Goal: Find specific page/section: Find specific page/section

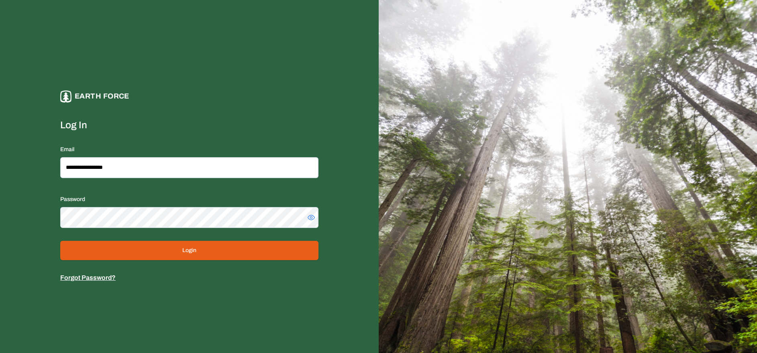
click at [206, 247] on button "Login" at bounding box center [189, 250] width 258 height 19
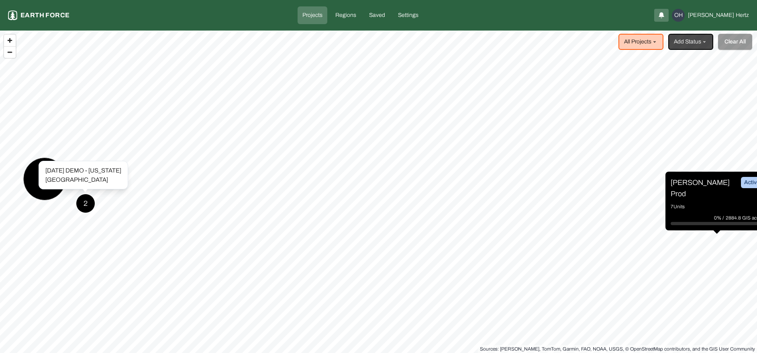
click at [41, 181] on div "[DATE] DEMO - [US_STATE] [GEOGRAPHIC_DATA] [DATE] DEMO - [US_STATE] [GEOGRAPHIC…" at bounding box center [84, 175] width 90 height 29
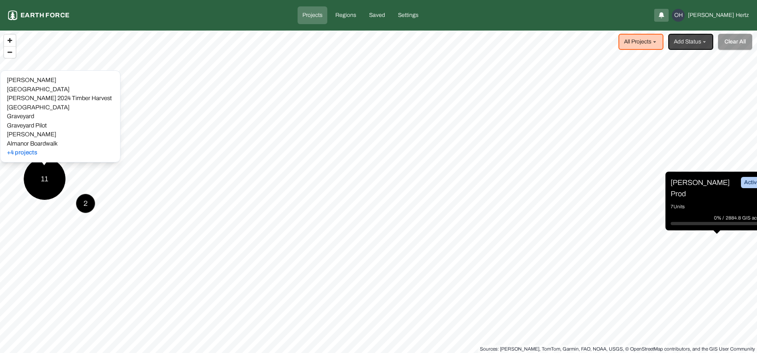
click at [40, 171] on div "11" at bounding box center [44, 178] width 43 height 43
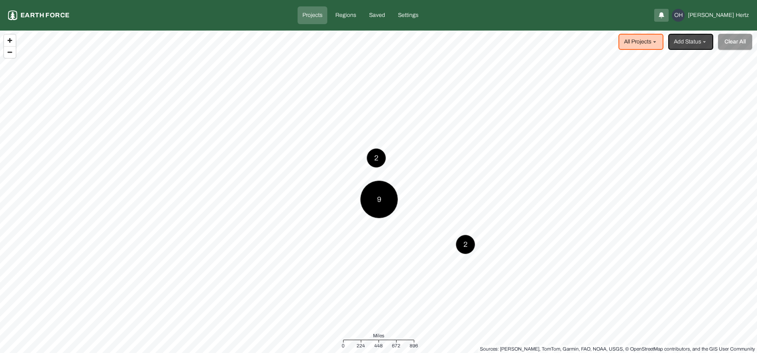
click at [376, 201] on div "9" at bounding box center [379, 199] width 38 height 38
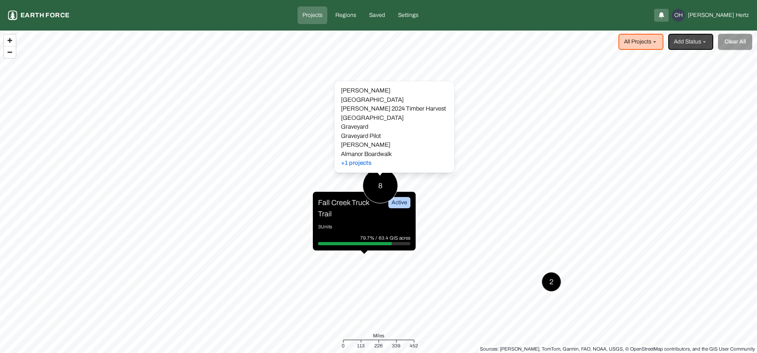
click at [381, 184] on div "8" at bounding box center [380, 185] width 35 height 35
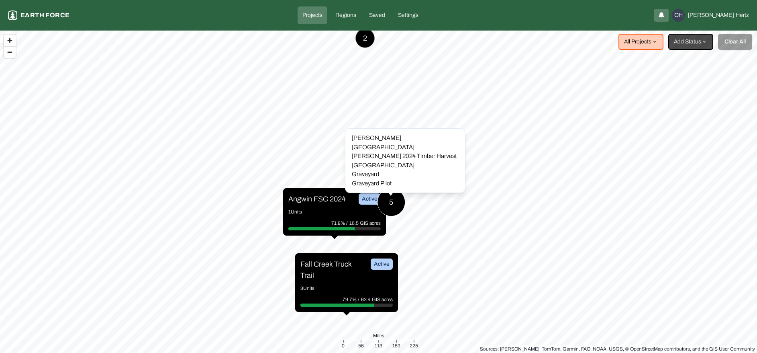
click at [391, 200] on div "5" at bounding box center [391, 202] width 28 height 28
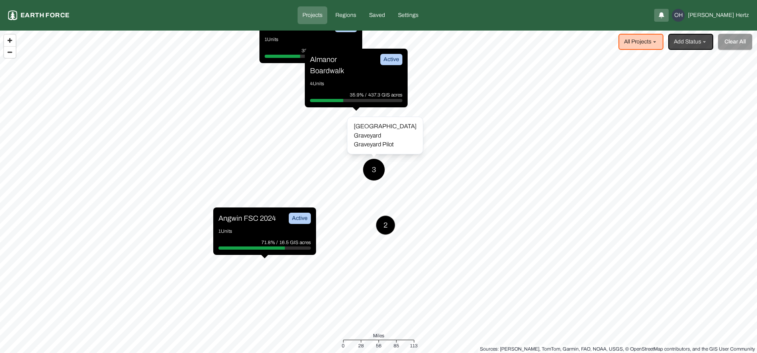
click at [380, 176] on div "3" at bounding box center [374, 169] width 22 height 22
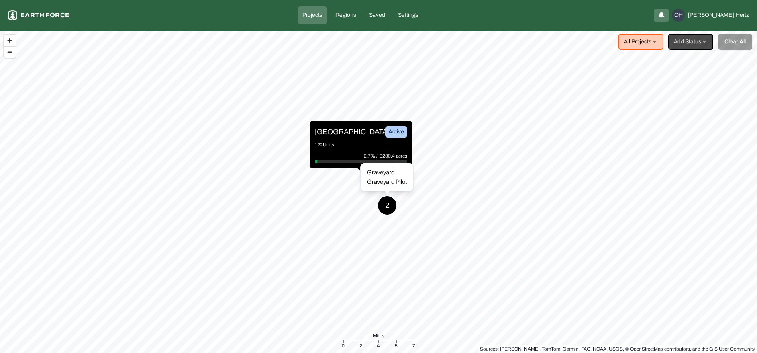
click at [387, 202] on div "2" at bounding box center [387, 205] width 19 height 19
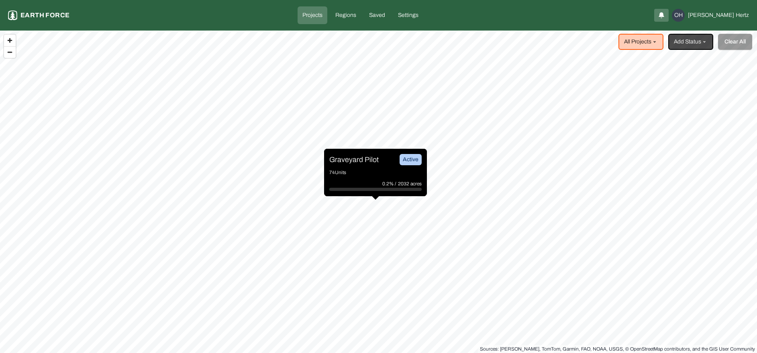
click at [354, 157] on p "Graveyard Pilot" at bounding box center [353, 159] width 49 height 11
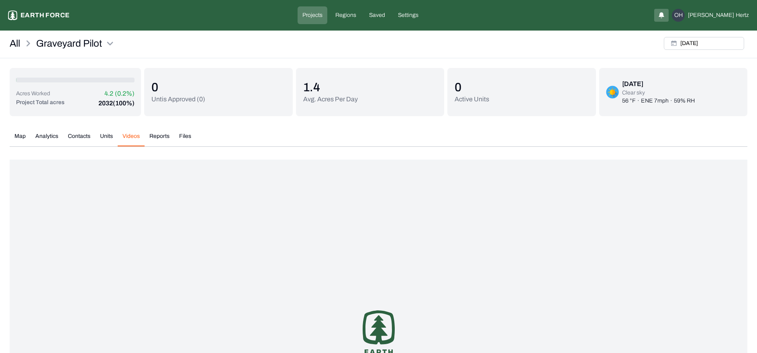
click at [131, 137] on button "Videos" at bounding box center [131, 139] width 27 height 14
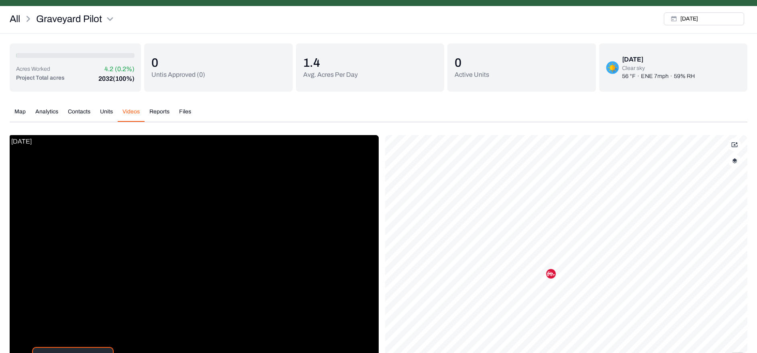
scroll to position [102, 0]
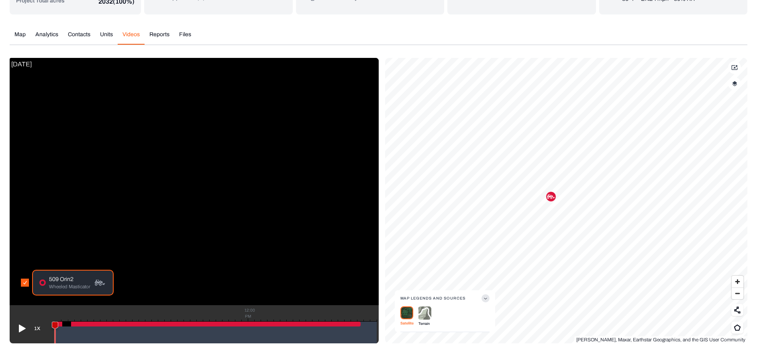
click at [363, 317] on div "1X 12:00 PM" at bounding box center [194, 324] width 369 height 38
click at [57, 321] on div "12:00 PM" at bounding box center [216, 332] width 322 height 22
drag, startPoint x: 72, startPoint y: 324, endPoint x: 44, endPoint y: 323, distance: 27.8
click at [43, 323] on div "1X 12:00 PM" at bounding box center [194, 324] width 369 height 38
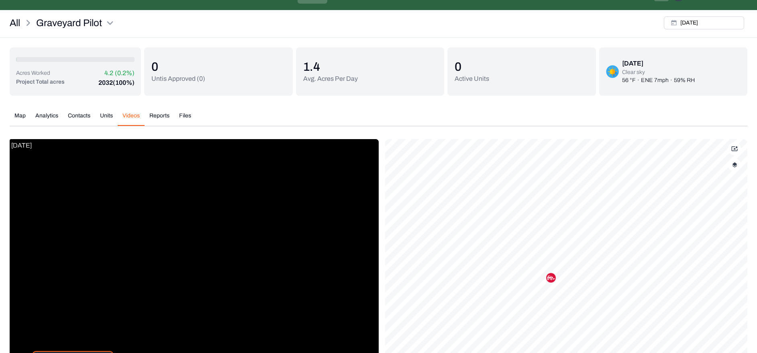
scroll to position [0, 0]
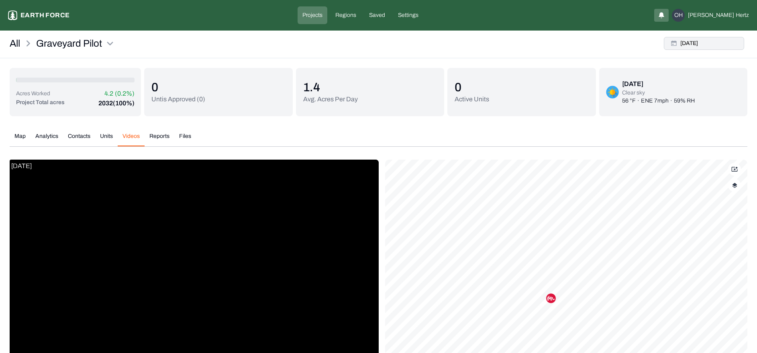
click at [703, 41] on button "[DATE]" at bounding box center [704, 43] width 80 height 13
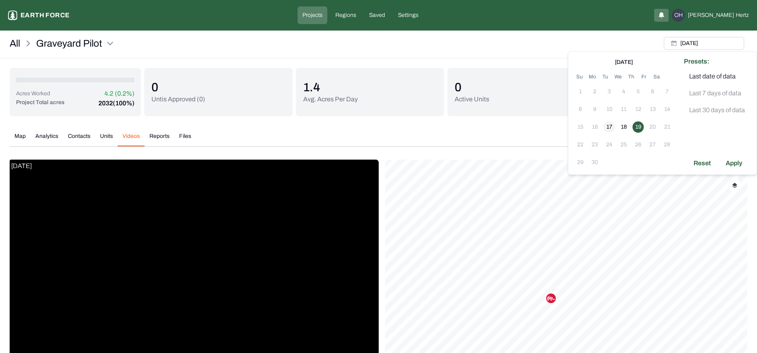
click at [611, 127] on button "17" at bounding box center [609, 126] width 11 height 11
click at [733, 164] on div "Apply" at bounding box center [734, 163] width 26 height 13
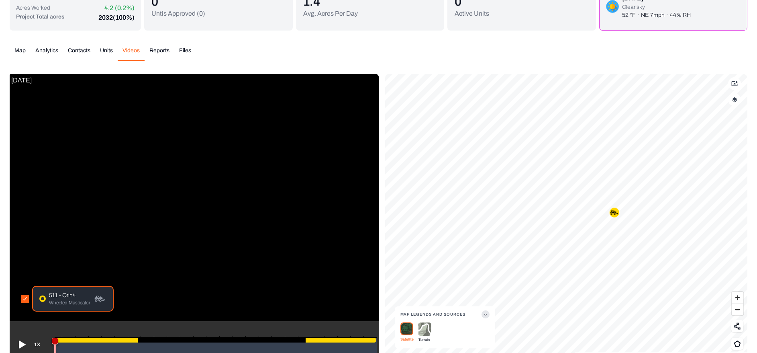
scroll to position [102, 0]
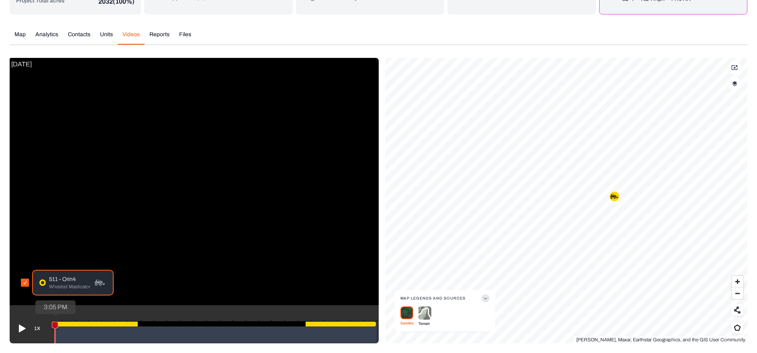
click at [55, 325] on icon at bounding box center [55, 335] width 6 height 26
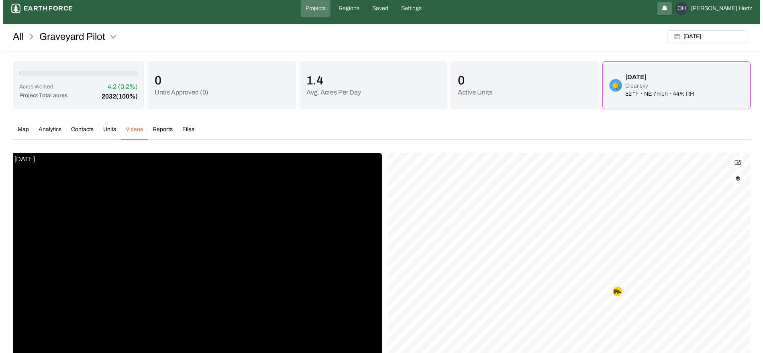
scroll to position [0, 0]
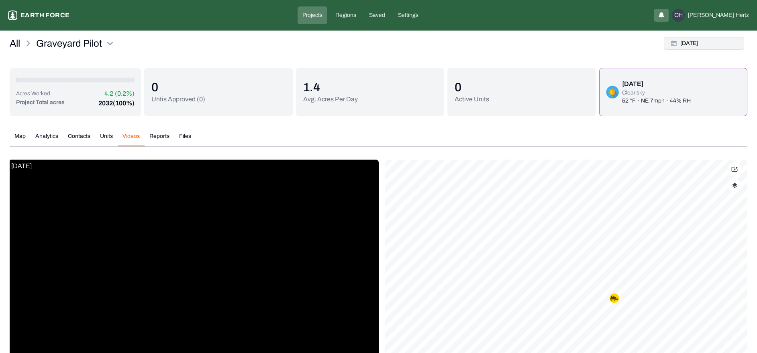
click at [695, 40] on button "[DATE]" at bounding box center [704, 43] width 80 height 13
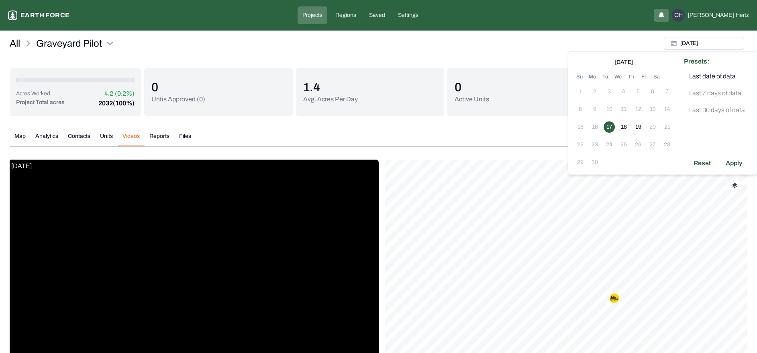
click at [459, 49] on div "All Graveyard Pilot [DATE]" at bounding box center [378, 46] width 757 height 25
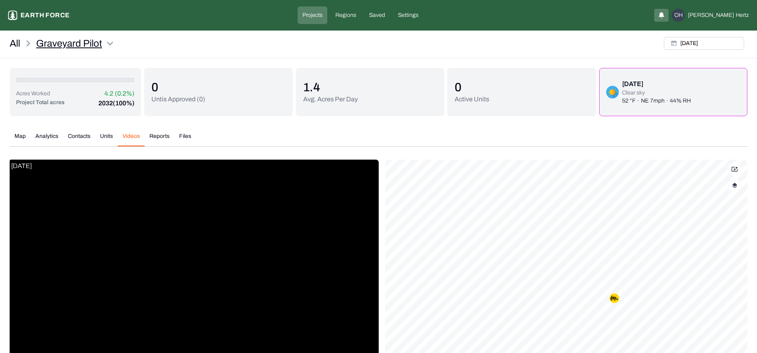
click at [113, 42] on html "Graveyard Pilot Earth force Projects Regions Saved Settings OH [PERSON_NAME] Al…" at bounding box center [378, 227] width 757 height 454
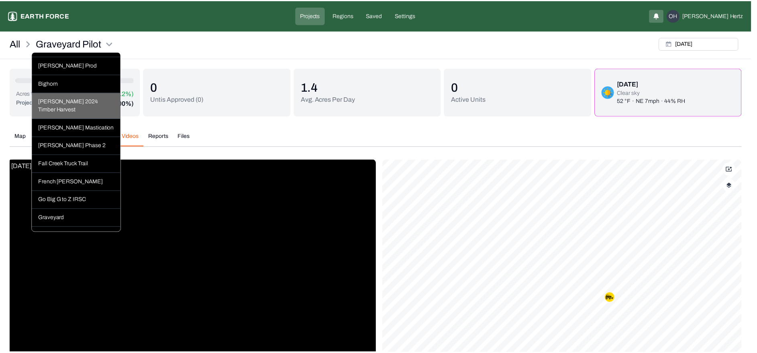
scroll to position [139, 0]
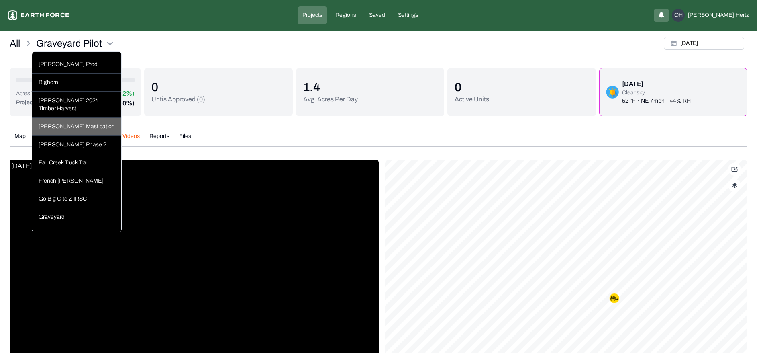
click at [74, 136] on div "[PERSON_NAME] Mastication" at bounding box center [76, 127] width 89 height 18
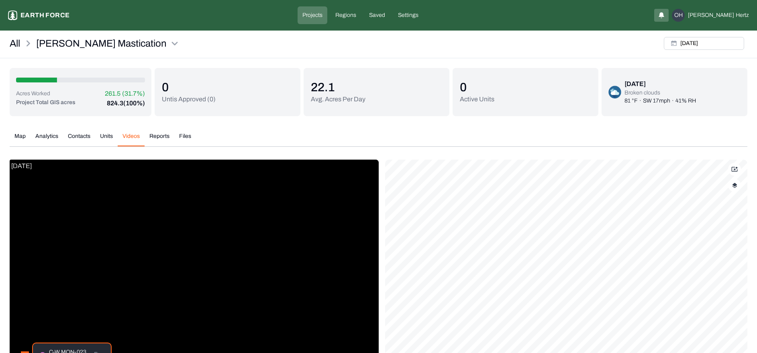
click at [132, 137] on button "Videos" at bounding box center [131, 139] width 27 height 14
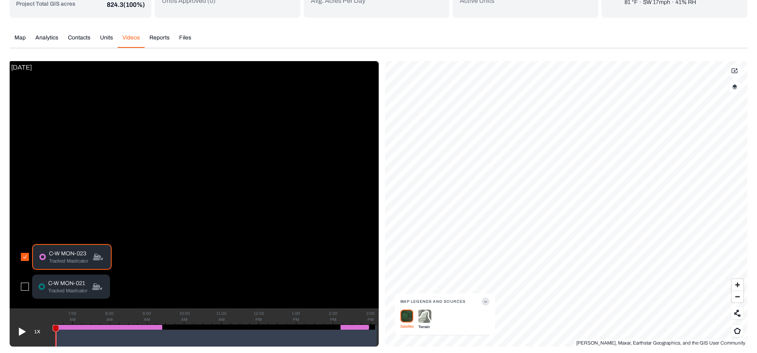
scroll to position [102, 0]
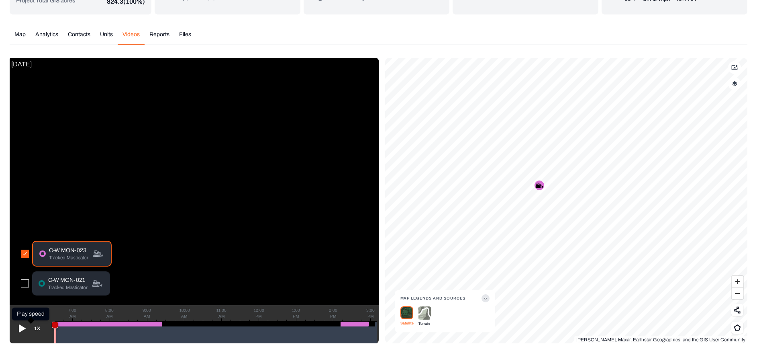
drag, startPoint x: 55, startPoint y: 327, endPoint x: 38, endPoint y: 323, distance: 17.0
click at [27, 323] on div "1X 7:00 AM 8:00 AM 9:00 AM 10:00 AM 11:00 AM 12:00 PM 1:00 PM 2:00 PM 3:00 PM" at bounding box center [194, 324] width 369 height 38
click at [52, 324] on g at bounding box center [55, 334] width 6 height 27
